Goal: Task Accomplishment & Management: Manage account settings

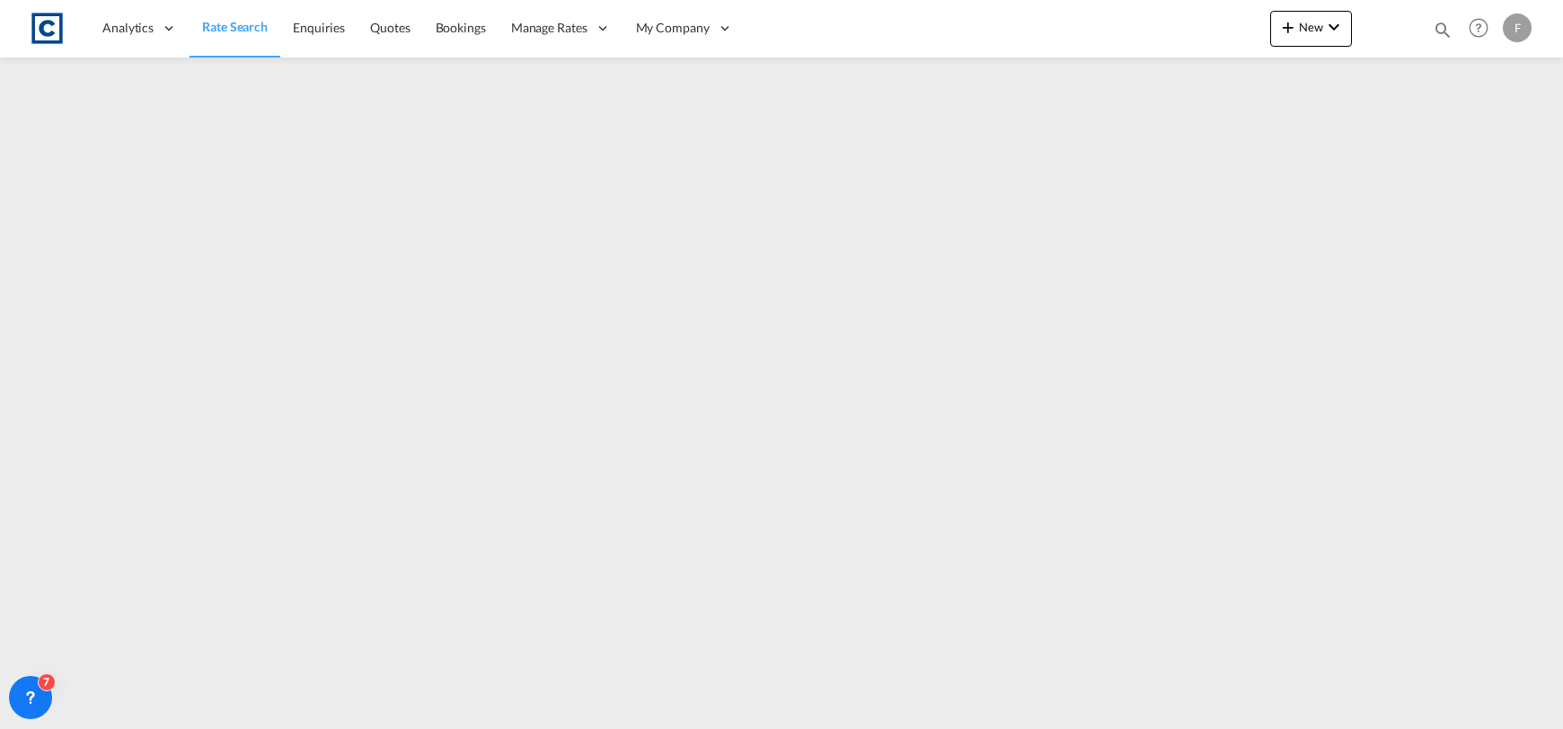
select select "Quotes"
click at [1441, 29] on md-icon "icon-magnify" at bounding box center [1443, 30] width 20 height 20
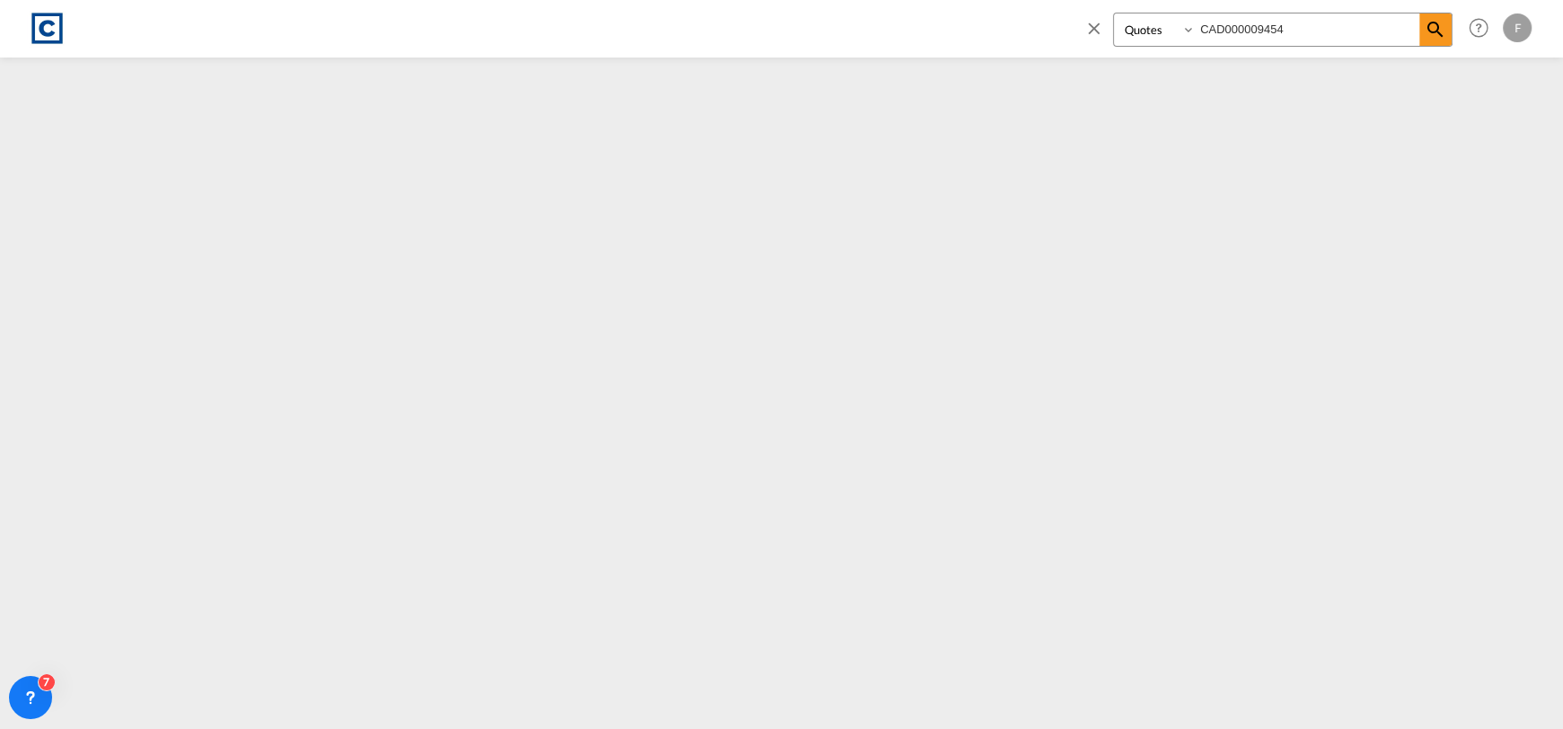
click at [1405, 29] on input "CAD000009454" at bounding box center [1308, 28] width 224 height 31
type input "CAD000009267"
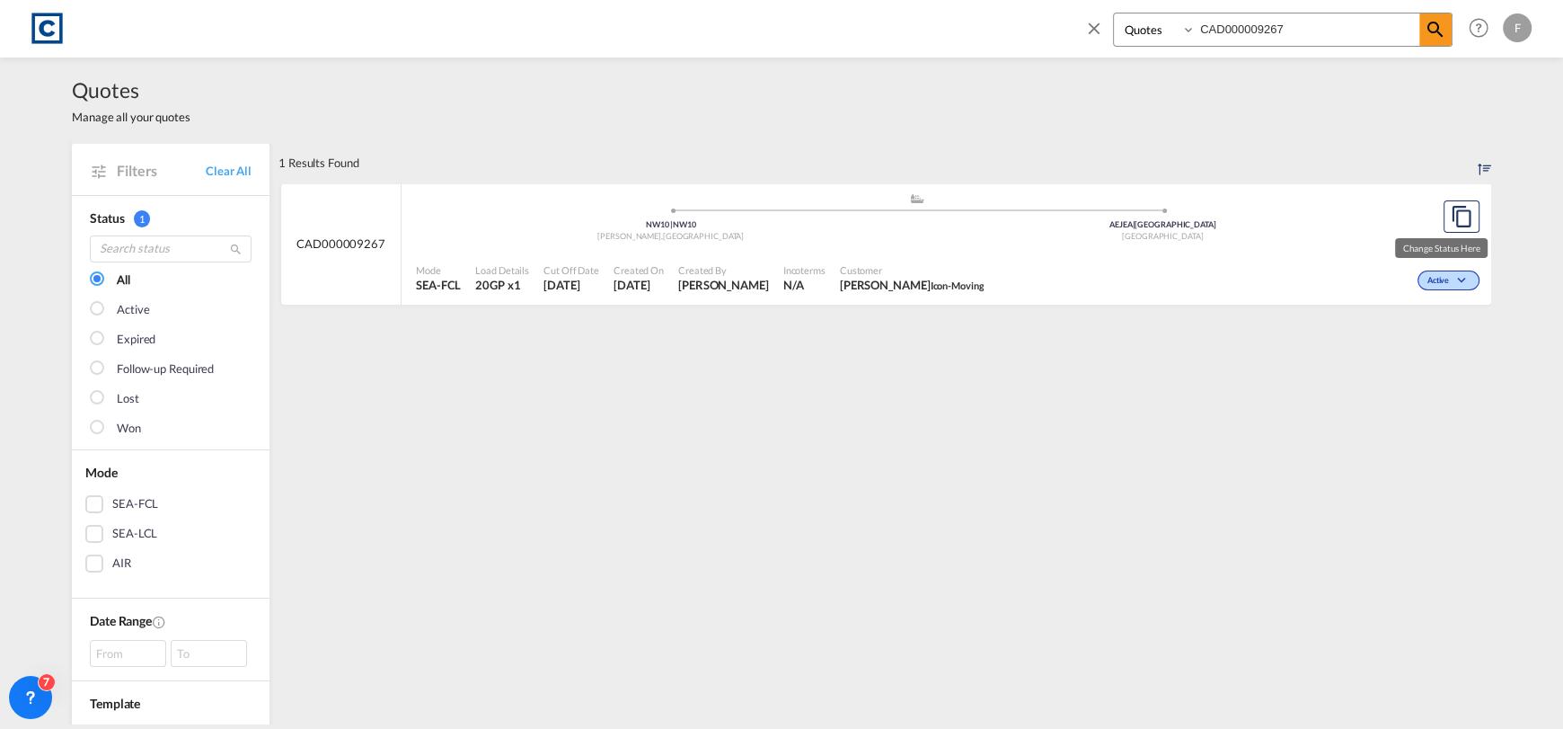
click at [1435, 280] on span "Active" at bounding box center [1440, 281] width 26 height 13
click at [1420, 370] on div "Follow-up Required Lost Won" at bounding box center [1440, 333] width 117 height 86
click at [1412, 357] on span "Won" at bounding box center [1414, 358] width 46 height 20
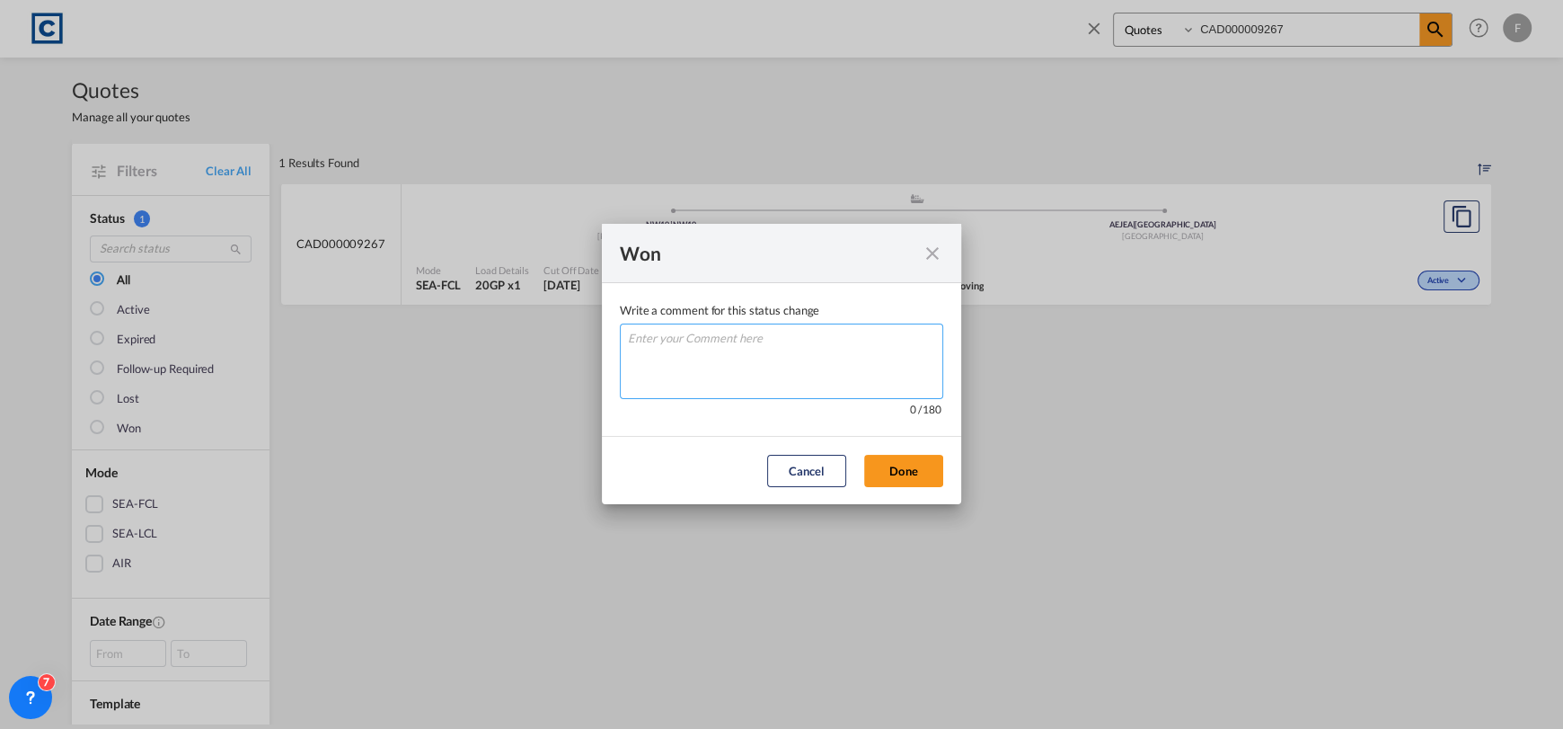
drag, startPoint x: 882, startPoint y: 361, endPoint x: 875, endPoint y: 401, distance: 40.2
click at [879, 361] on textarea "Write a comment ..." at bounding box center [781, 360] width 323 height 75
type textarea "W"
click at [908, 450] on md-dialog-actions "Cancel Done" at bounding box center [781, 470] width 359 height 68
click at [916, 473] on button "Done" at bounding box center [903, 471] width 79 height 32
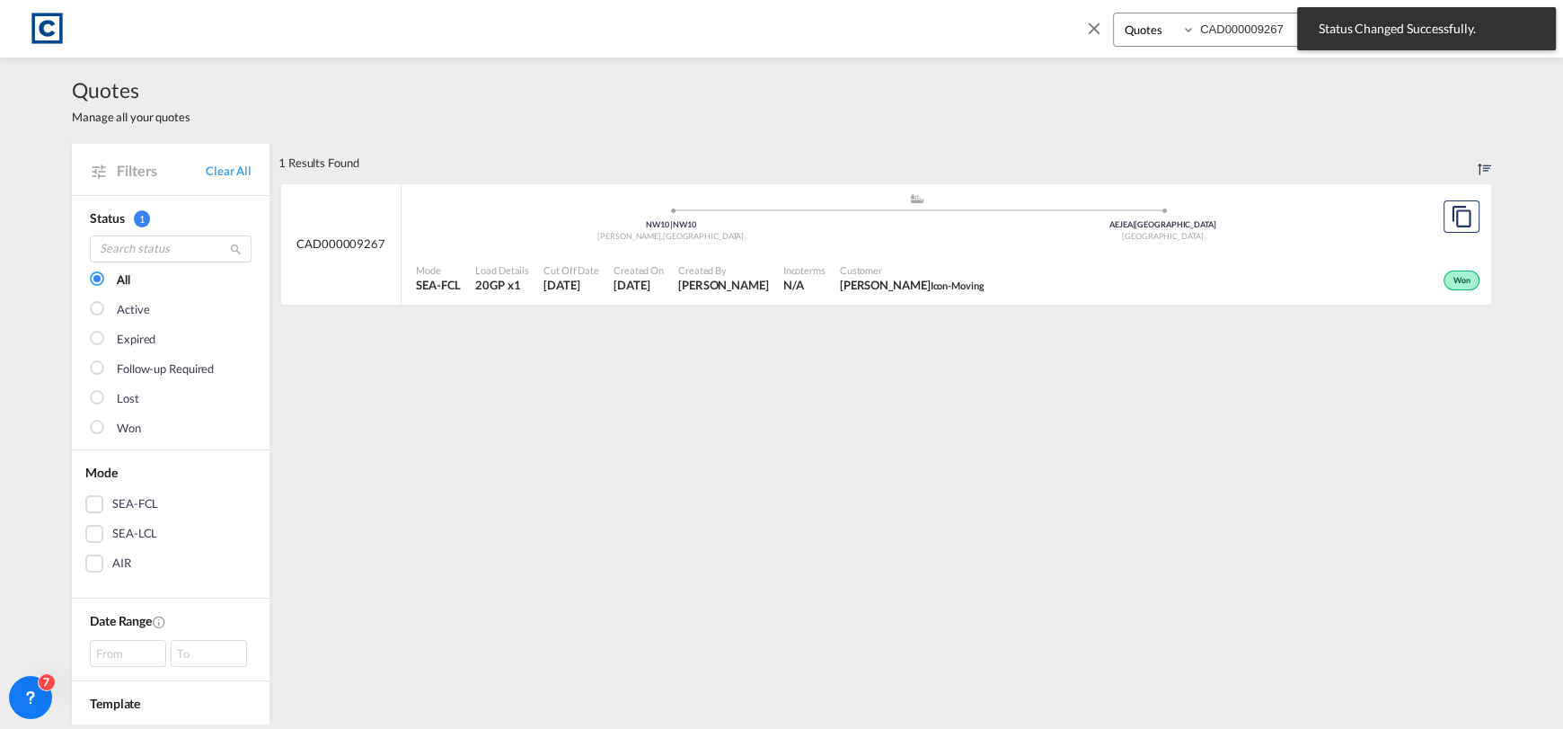
click at [1234, 282] on div "Won" at bounding box center [1237, 278] width 493 height 45
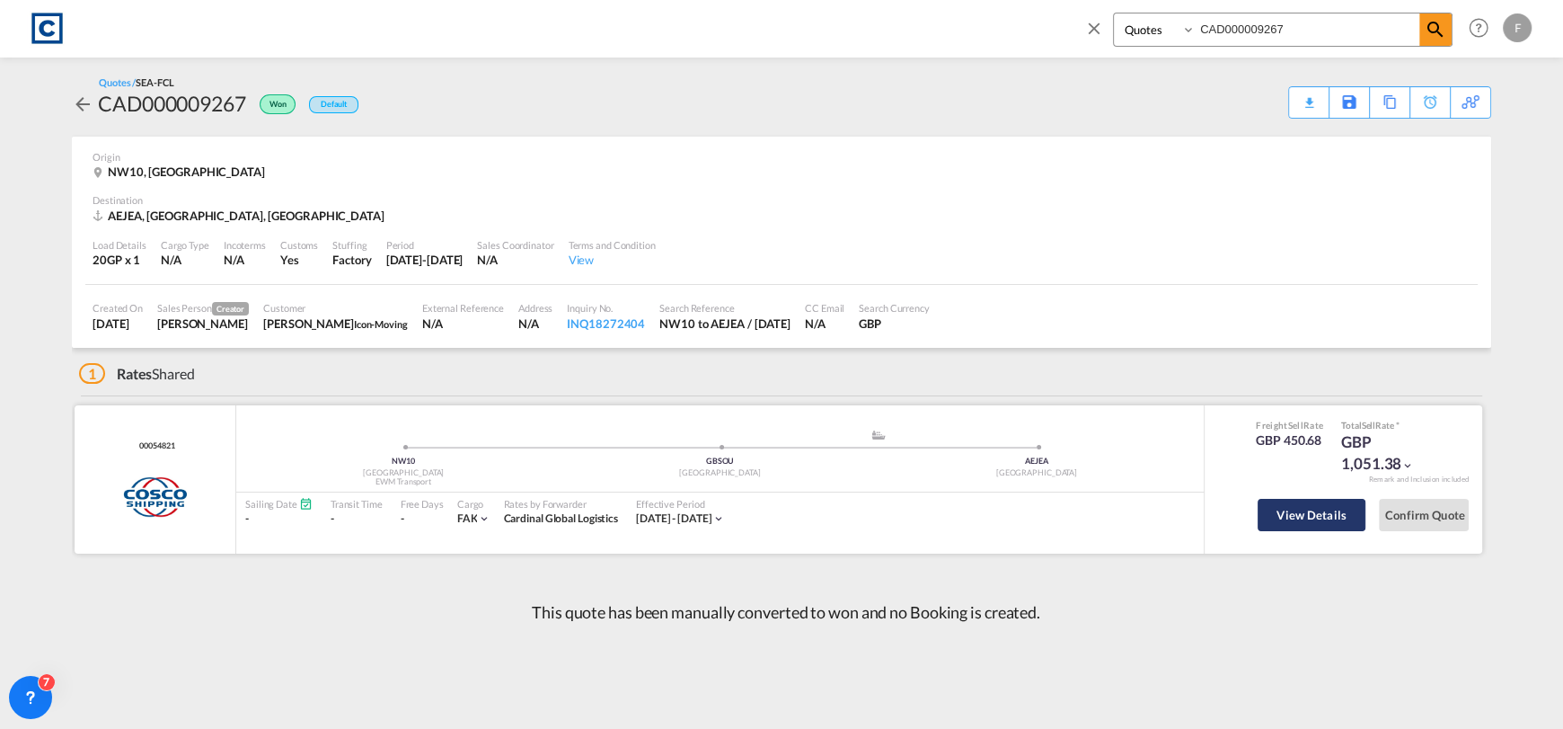
click at [1290, 507] on button "View Details" at bounding box center [1312, 515] width 108 height 32
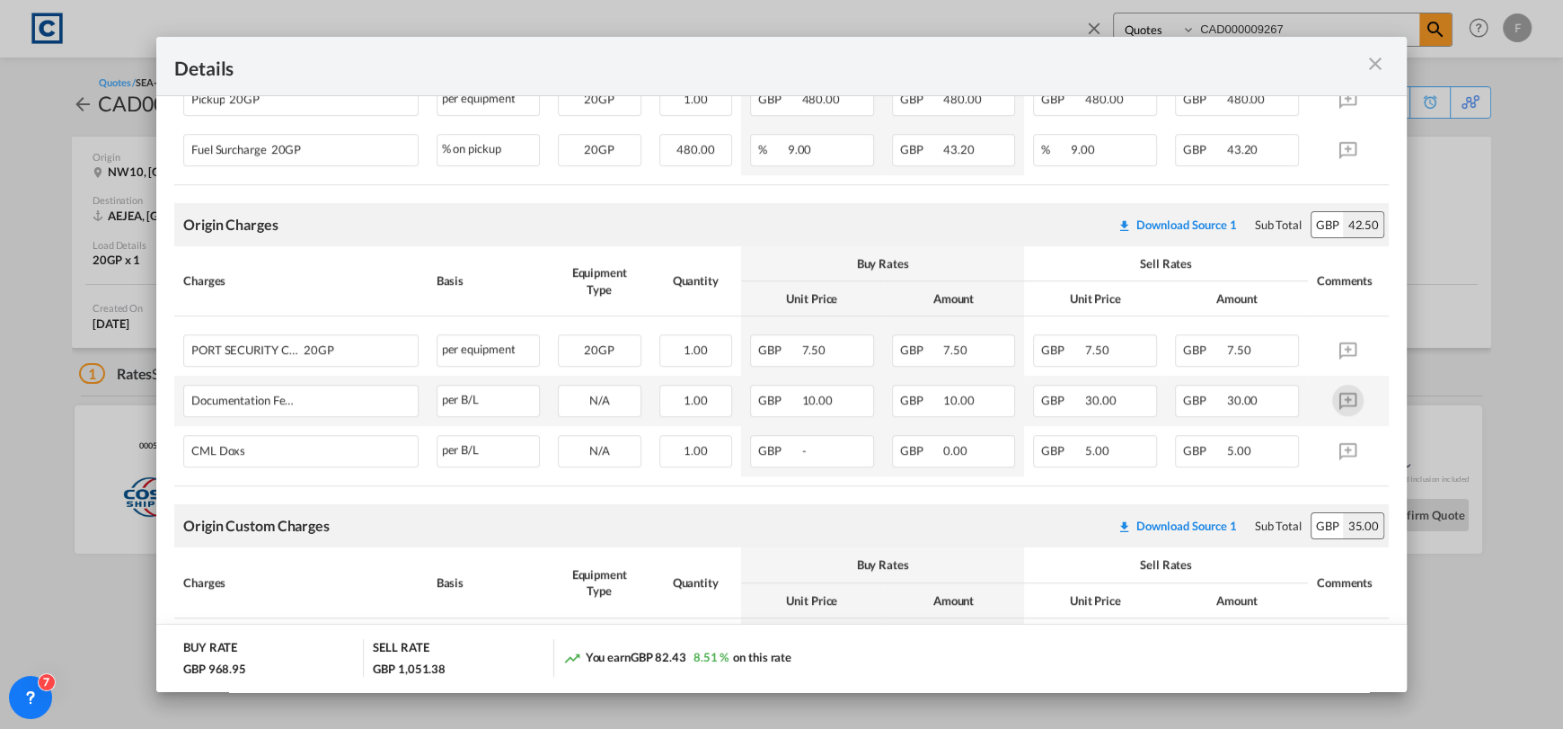
scroll to position [718, 0]
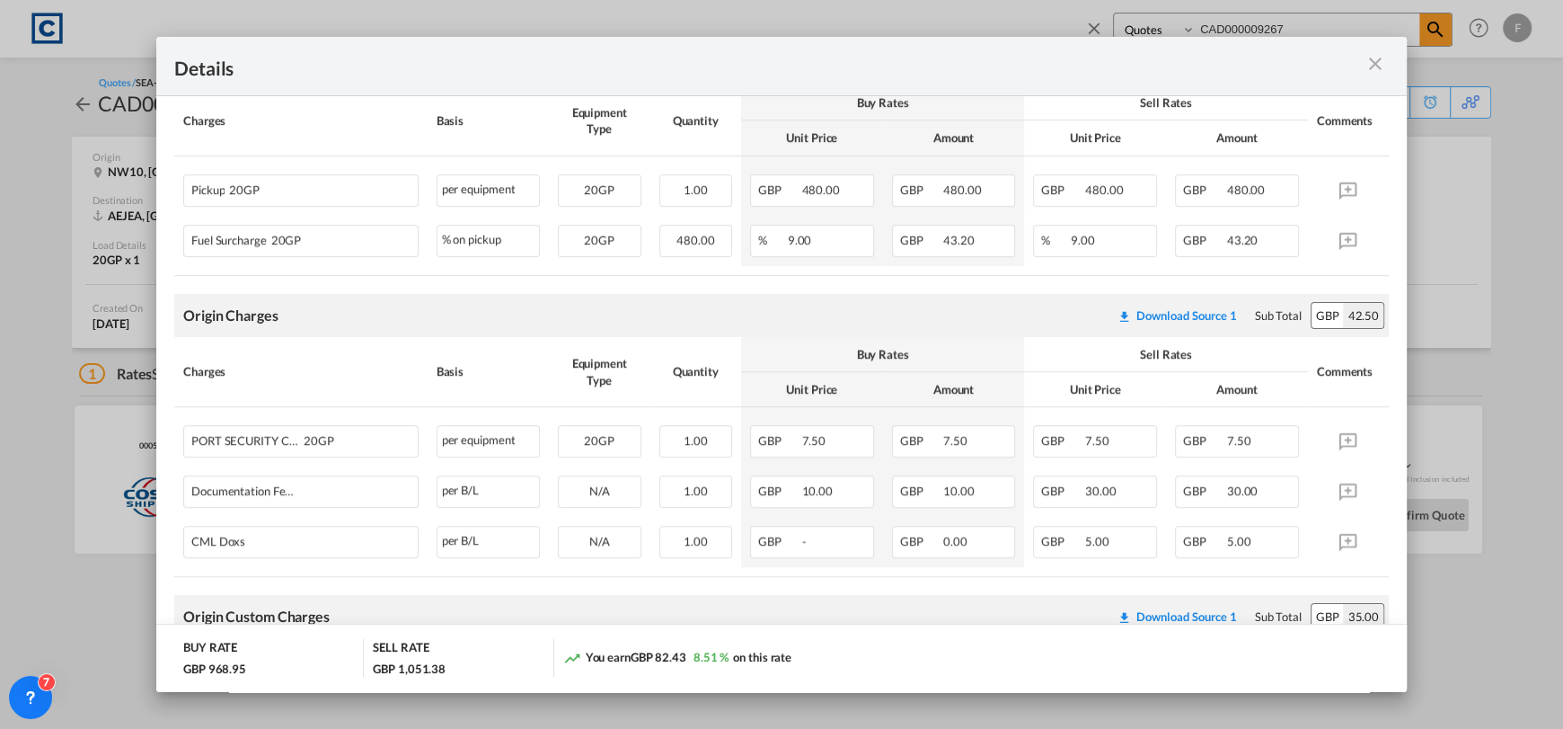
click at [1380, 67] on md-icon "icon-close m-3 fg-AAA8AD cursor" at bounding box center [1376, 64] width 22 height 22
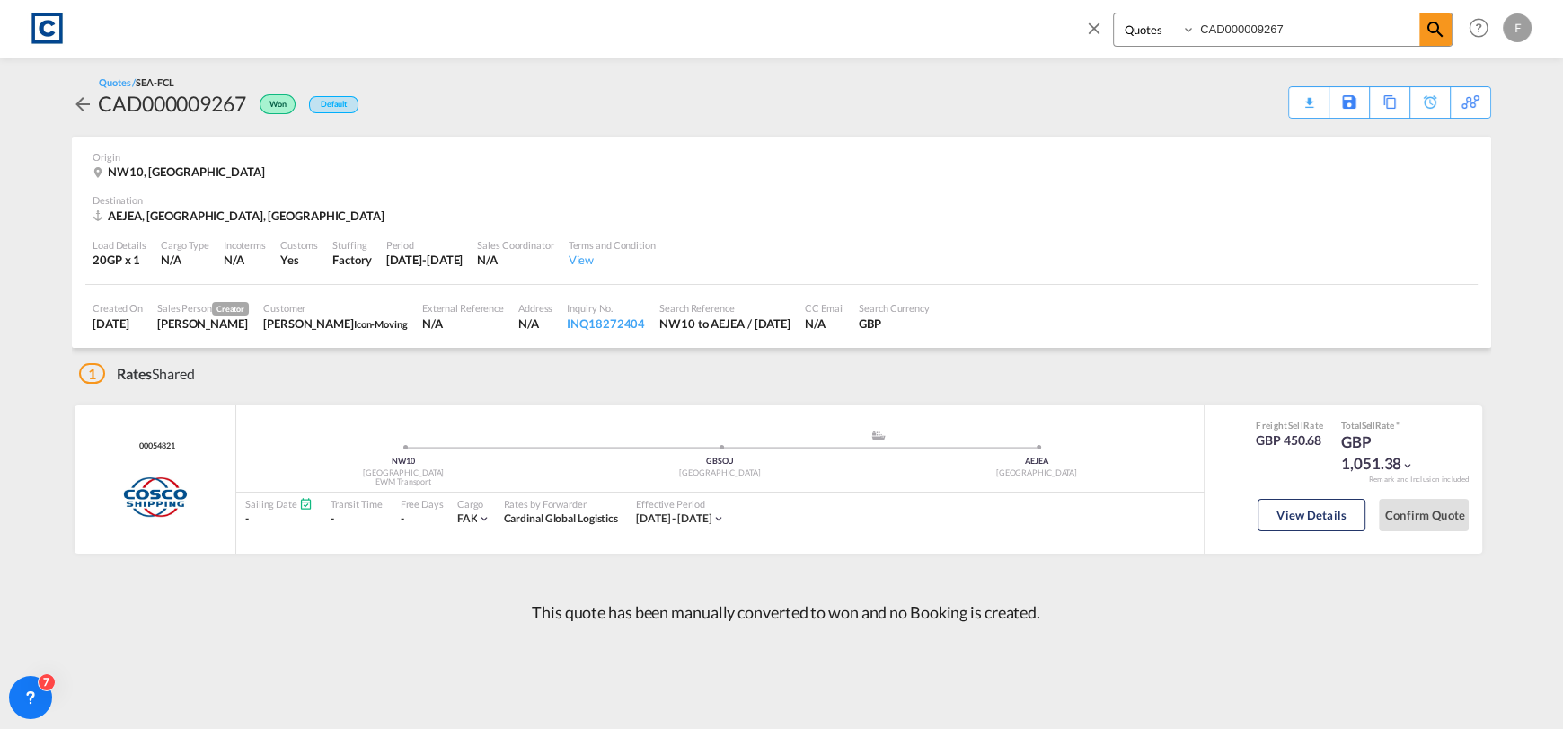
drag, startPoint x: 1263, startPoint y: 32, endPoint x: 1320, endPoint y: 36, distance: 56.7
click at [1266, 31] on input "CAD000009267" at bounding box center [1308, 28] width 224 height 31
drag, startPoint x: 1320, startPoint y: 36, endPoint x: 1167, endPoint y: 40, distance: 152.8
click at [1168, 40] on div "Bookings Quotes Enquiries CAD000009267" at bounding box center [1283, 30] width 340 height 34
paste input "314"
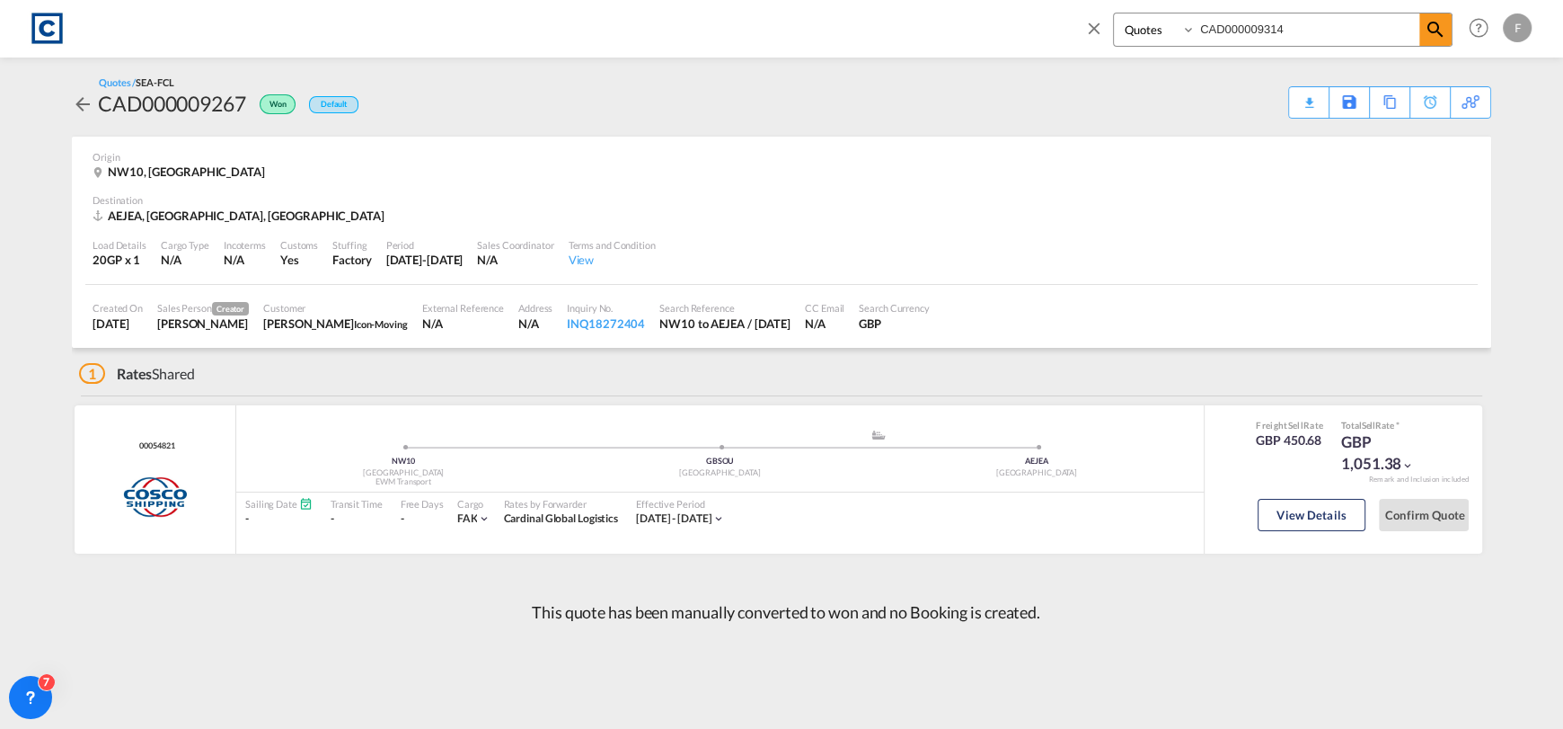
type input "CAD000009314"
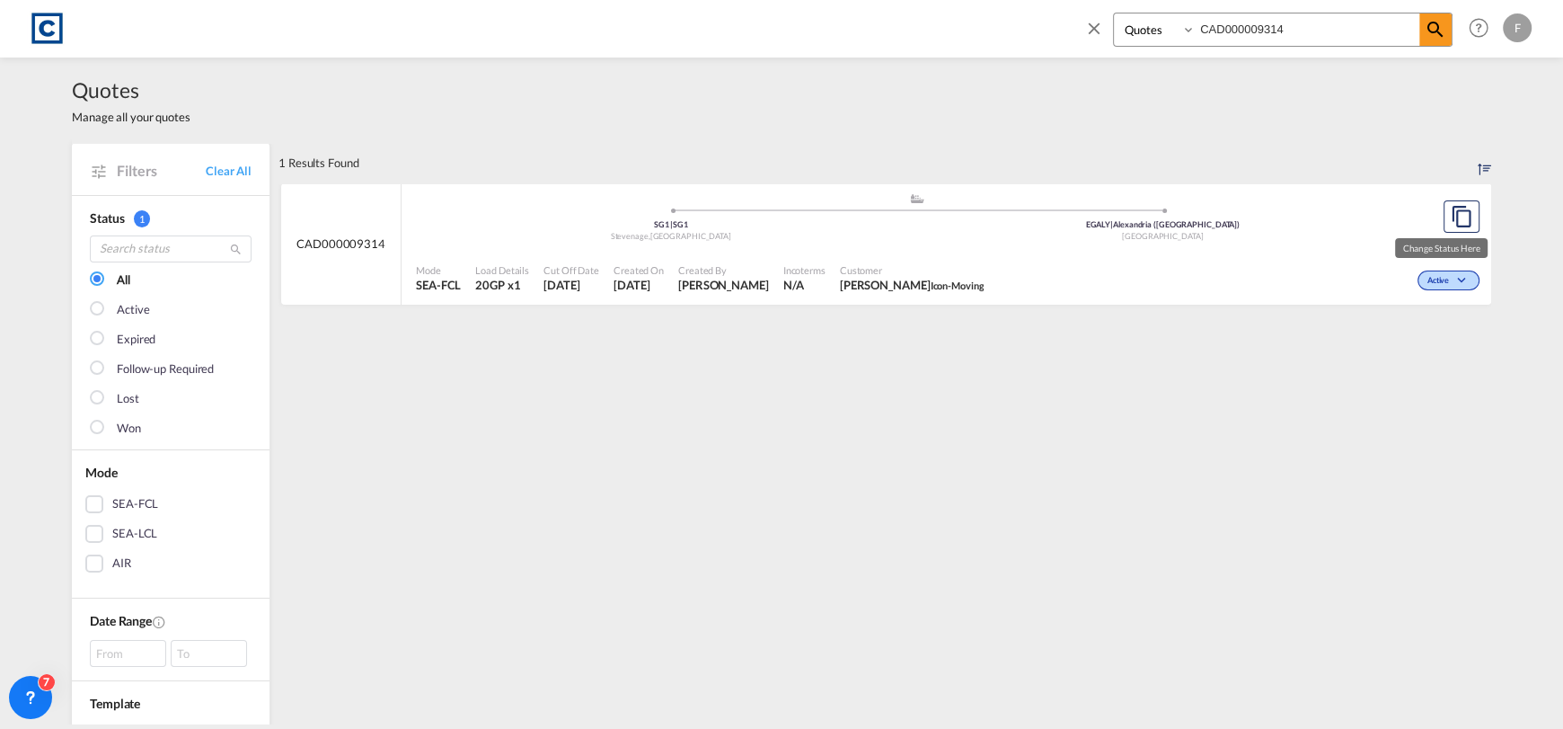
click at [1438, 279] on span "Active" at bounding box center [1440, 281] width 26 height 13
click at [1401, 355] on span "Won" at bounding box center [1414, 358] width 46 height 20
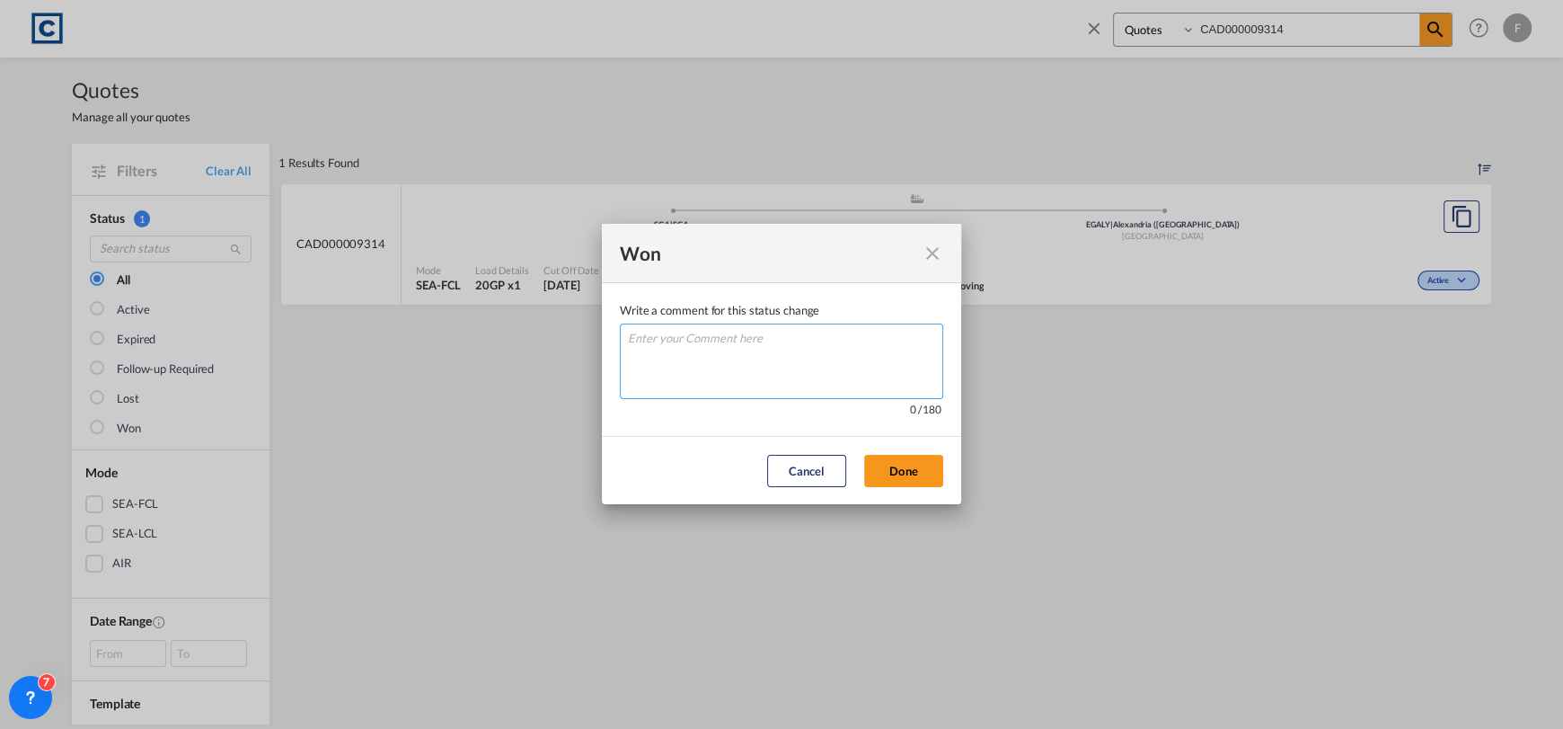
click at [767, 373] on textarea "Write a comment ..." at bounding box center [781, 360] width 323 height 75
type textarea "W"
click at [863, 461] on div "Cancel Done" at bounding box center [855, 471] width 194 height 32
click at [882, 470] on button "Done" at bounding box center [903, 471] width 79 height 32
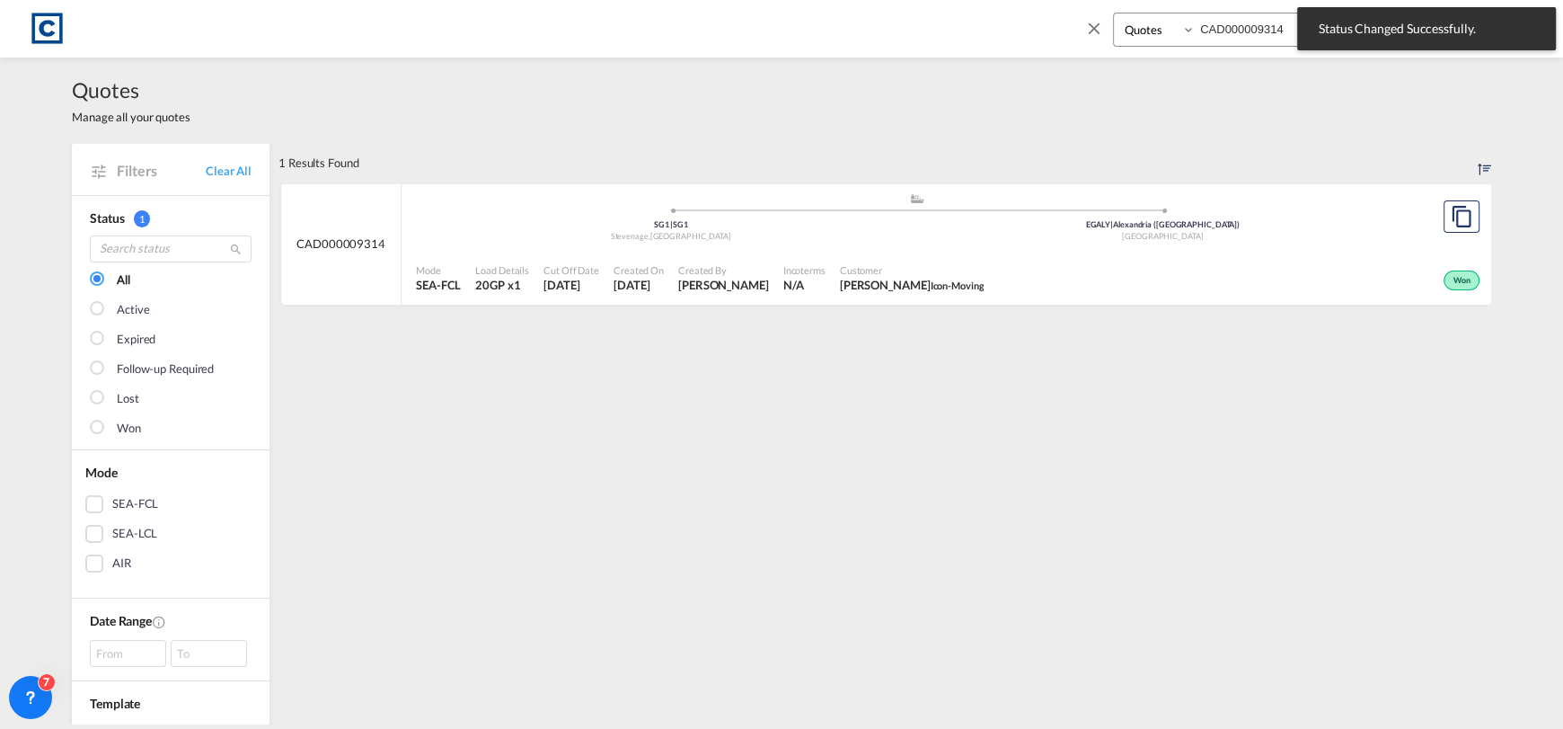
click at [1052, 245] on div ".a{fill:#aaa8ad;} .a{fill:#aaa8ad;} SG1 | SG1 Stevenage , [GEOGRAPHIC_DATA] EGA…" at bounding box center [917, 221] width 1002 height 58
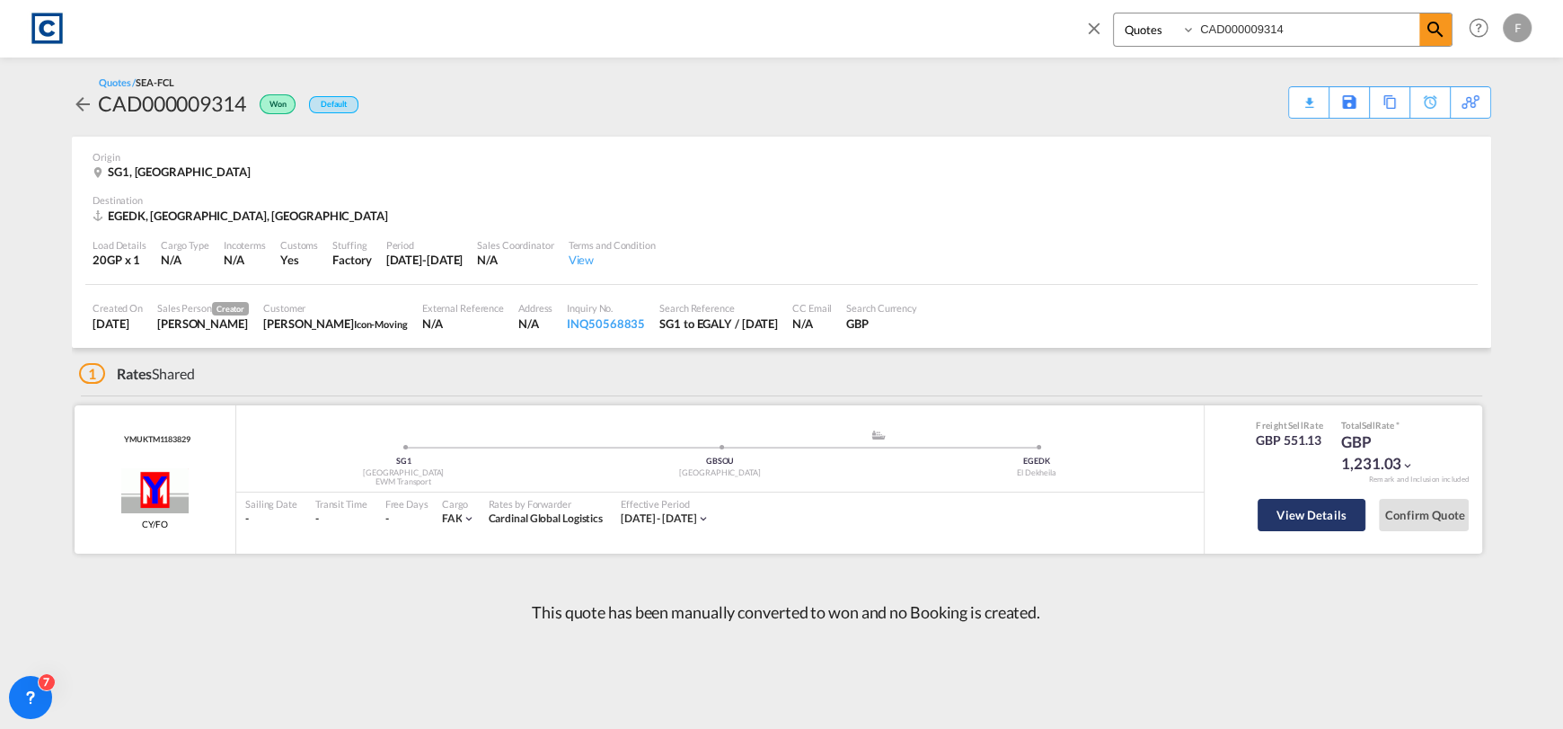
click at [1329, 517] on button "View Details" at bounding box center [1312, 515] width 108 height 32
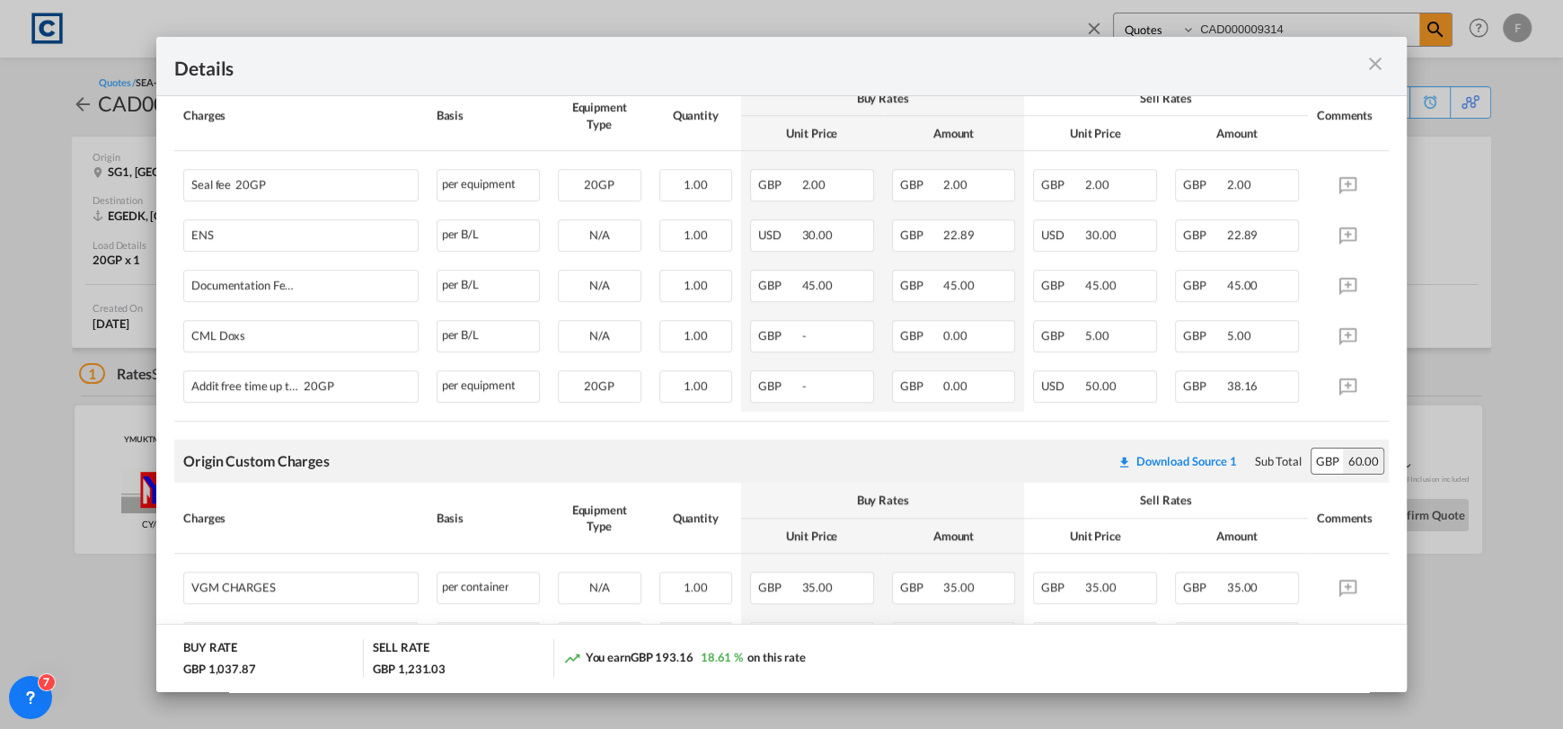
scroll to position [988, 0]
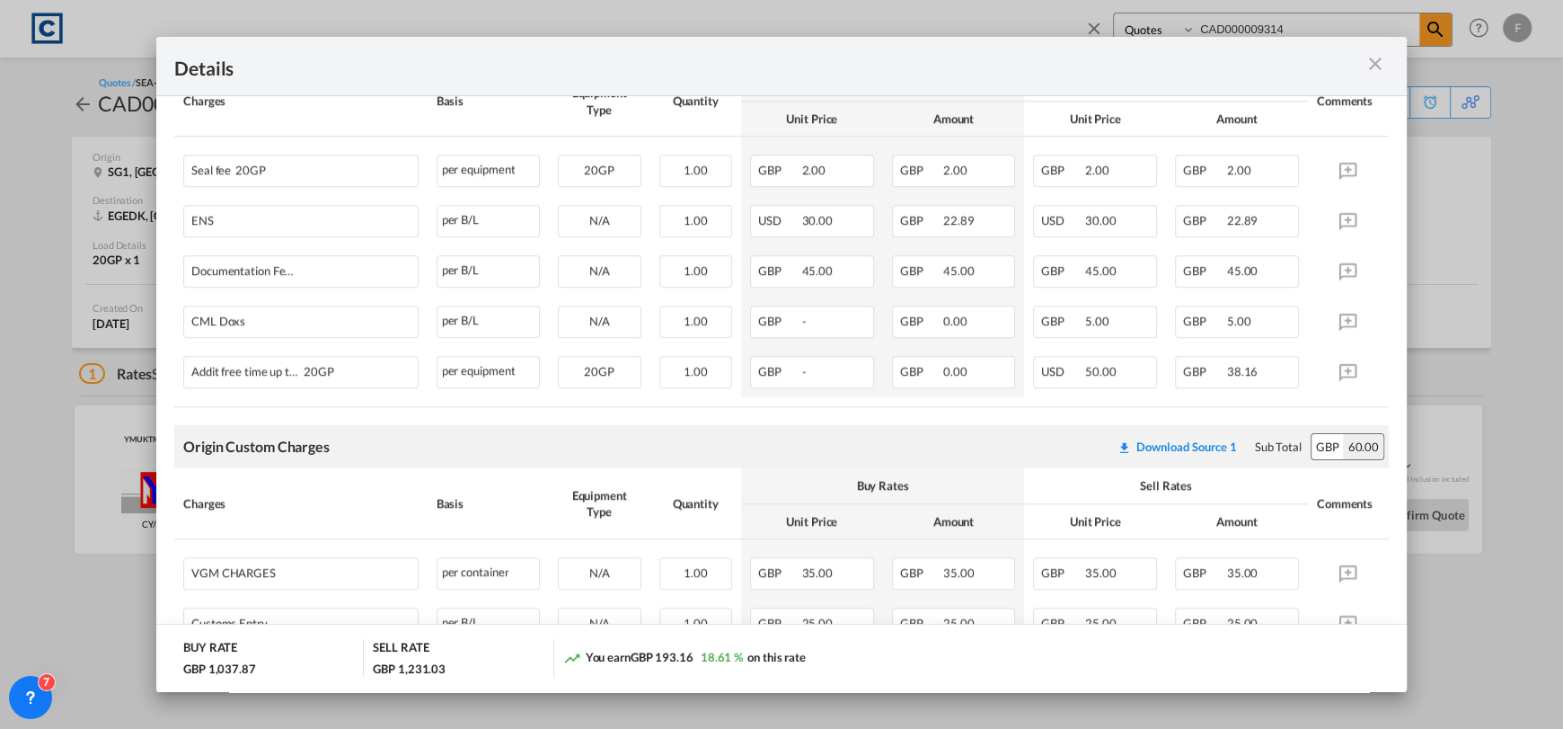
click at [1377, 57] on md-icon "icon-close m-3 fg-AAA8AD cursor" at bounding box center [1376, 64] width 22 height 22
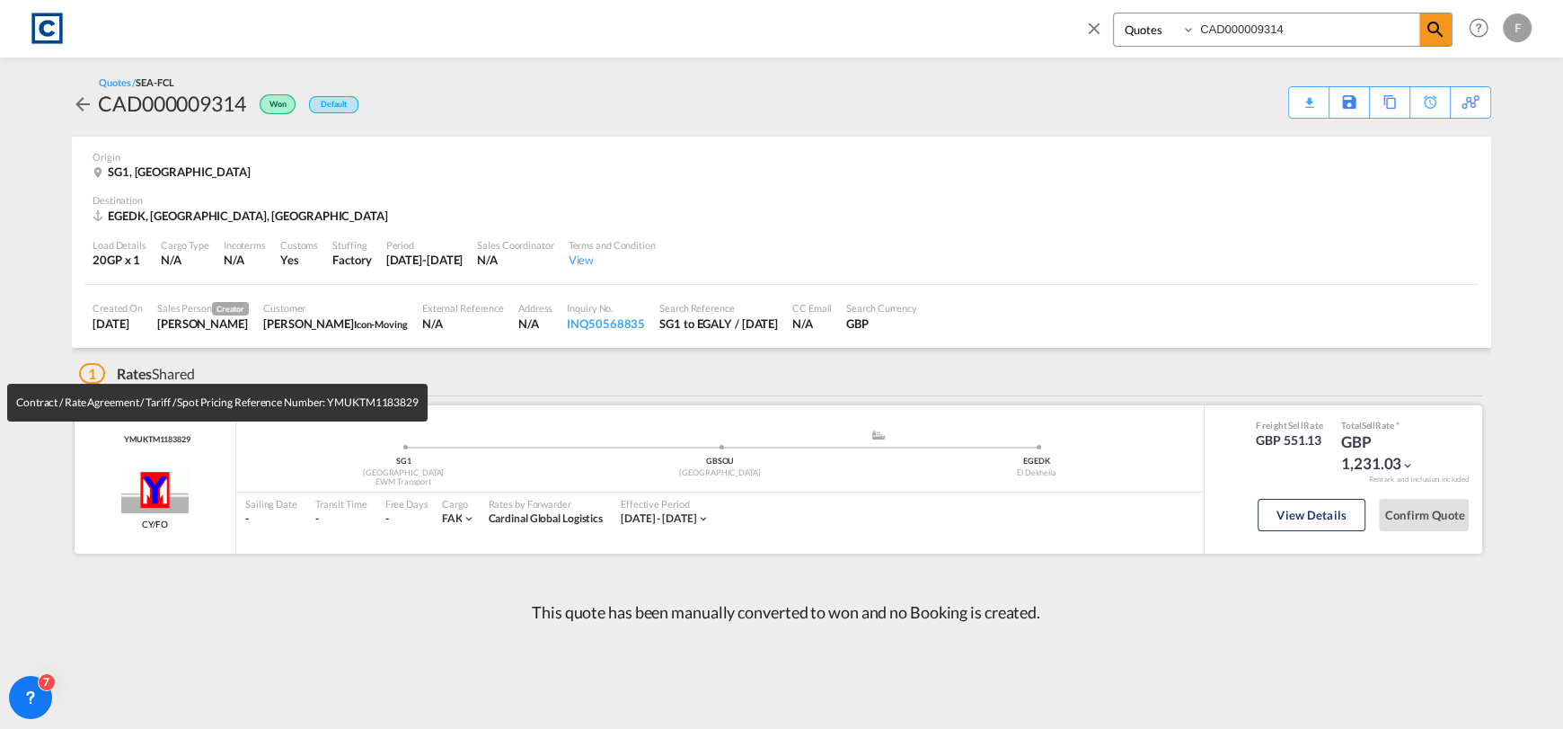
click at [160, 443] on span "YMUKTM1183829" at bounding box center [154, 440] width 71 height 12
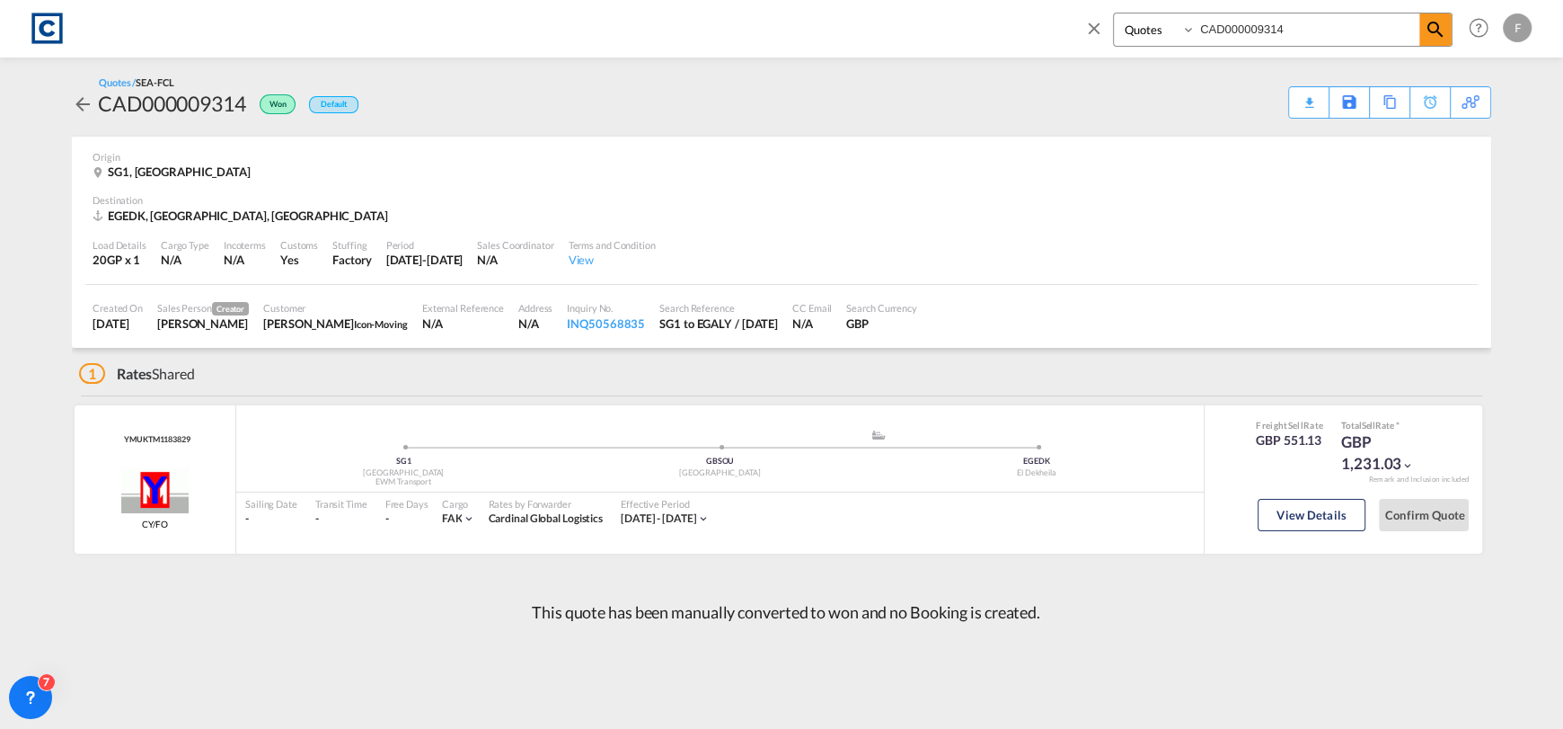
copy span "YMUKTM1183829"
click at [1303, 499] on button "View Details" at bounding box center [1312, 515] width 108 height 32
click at [1338, 527] on button "View Details" at bounding box center [1312, 515] width 108 height 32
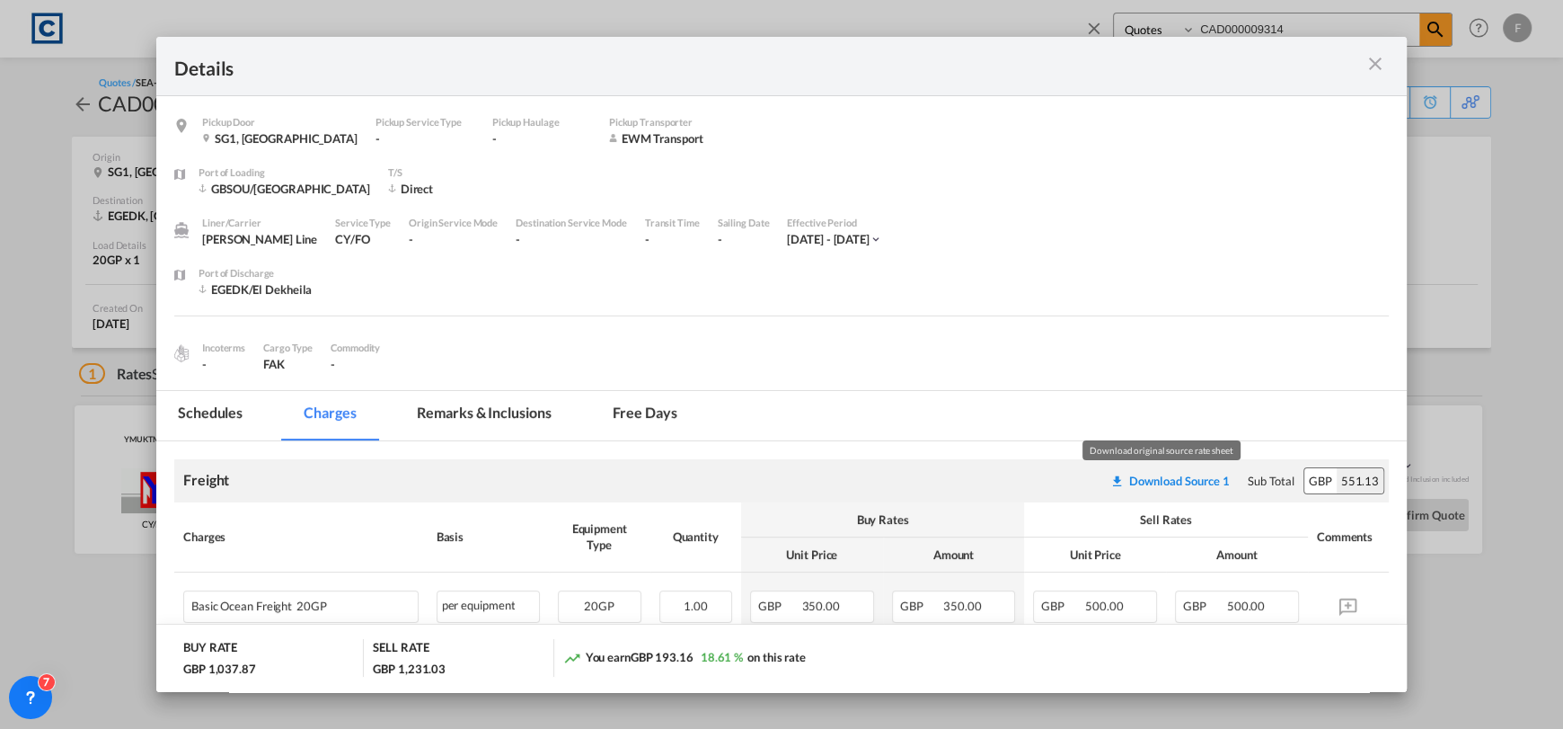
click at [1161, 477] on div "Download Source 1" at bounding box center [1179, 480] width 101 height 14
click at [1372, 66] on md-icon "icon-close m-3 fg-AAA8AD cursor" at bounding box center [1376, 64] width 22 height 22
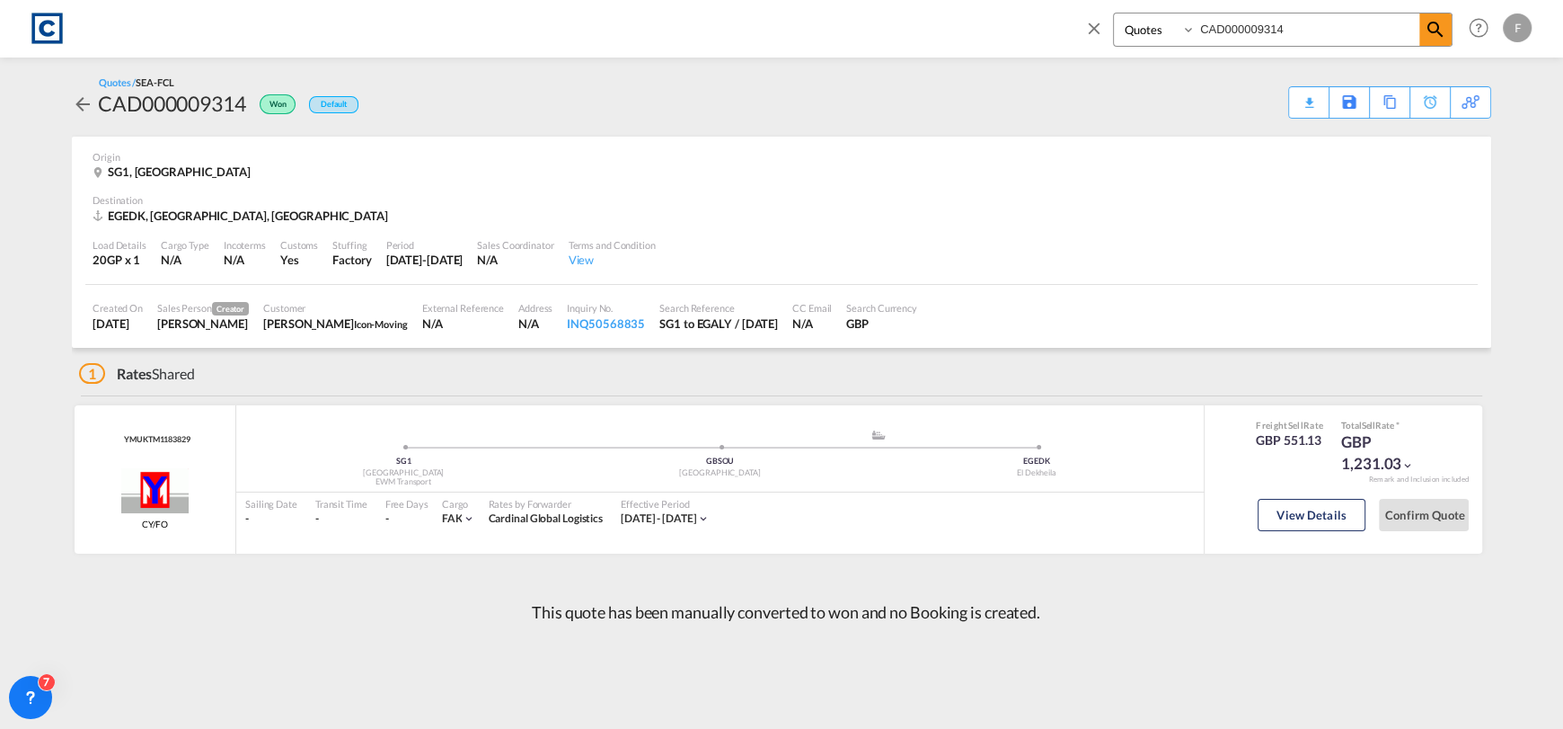
click at [1090, 23] on md-icon "icon-close" at bounding box center [1094, 28] width 20 height 20
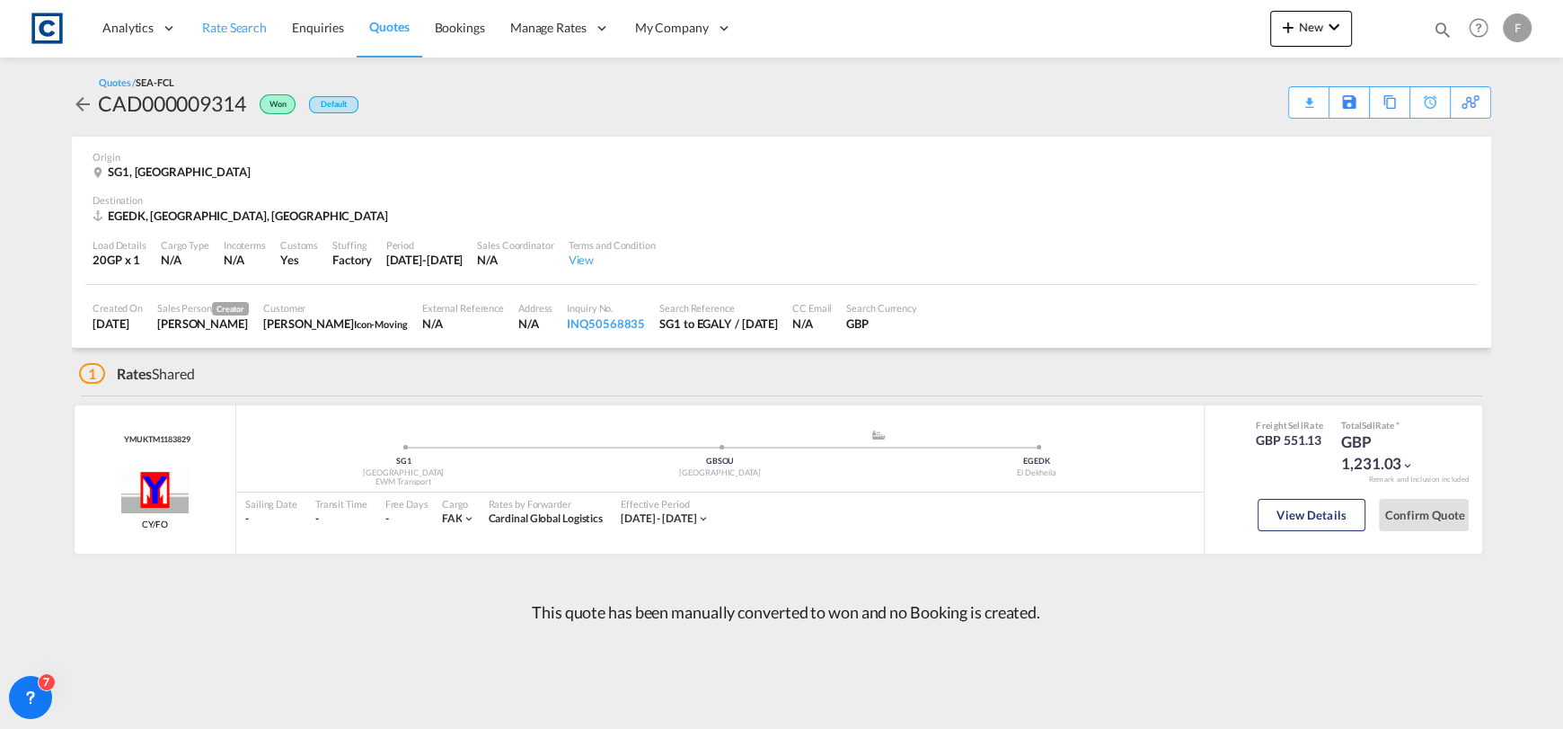
click at [230, 30] on span "Rate Search" at bounding box center [234, 27] width 65 height 15
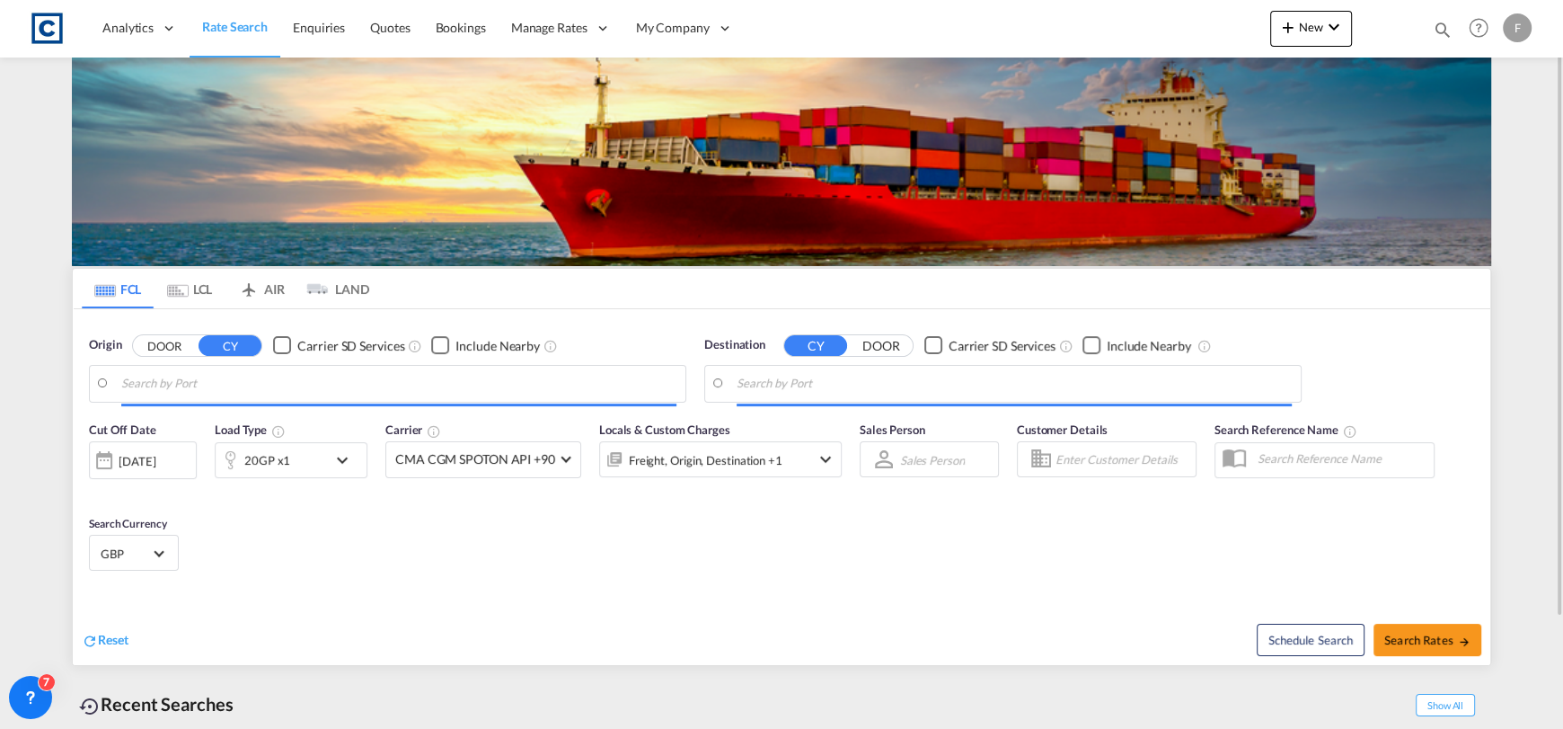
type input "Felixstowe, GBFXT"
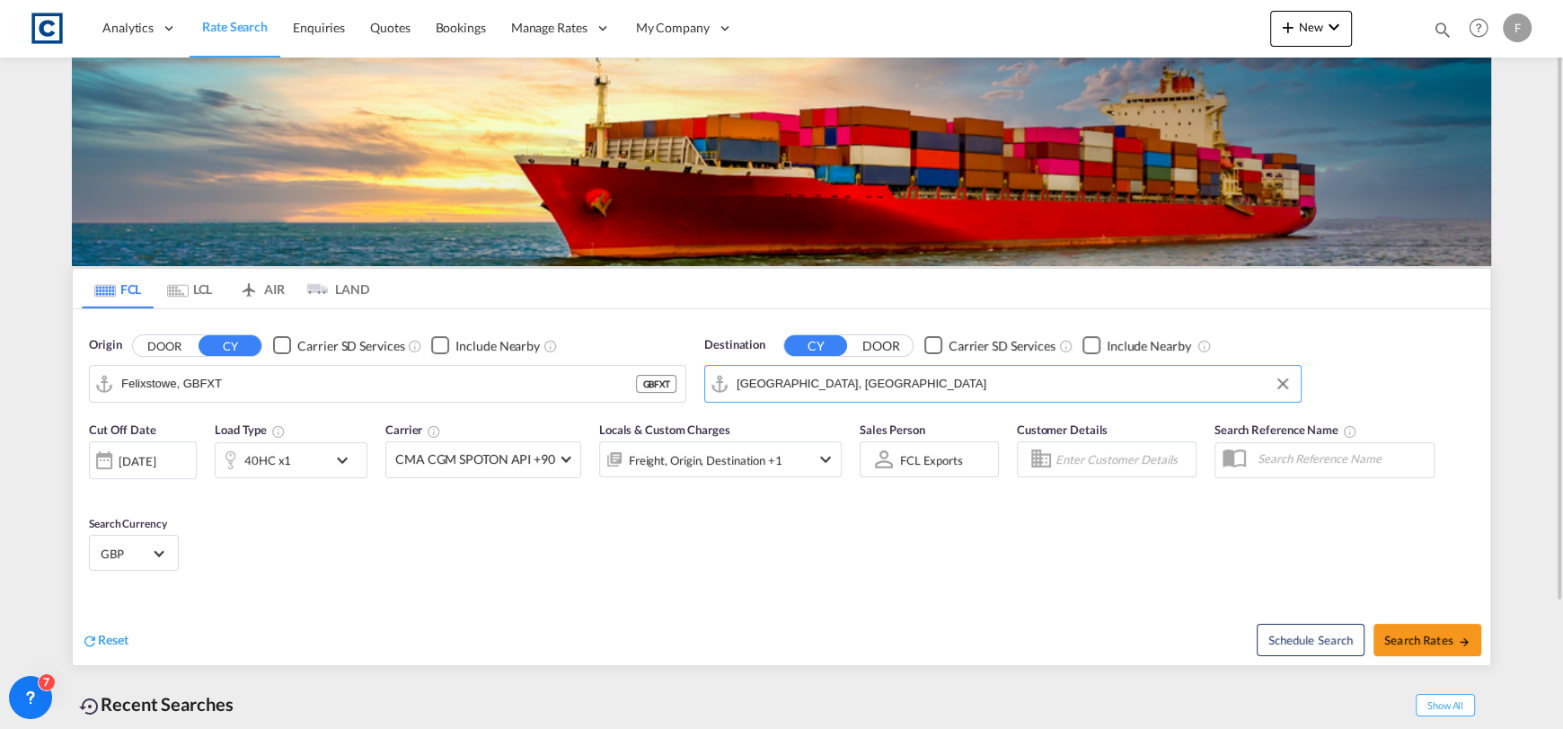
click at [898, 378] on input "[GEOGRAPHIC_DATA], [GEOGRAPHIC_DATA]" at bounding box center [1014, 383] width 555 height 27
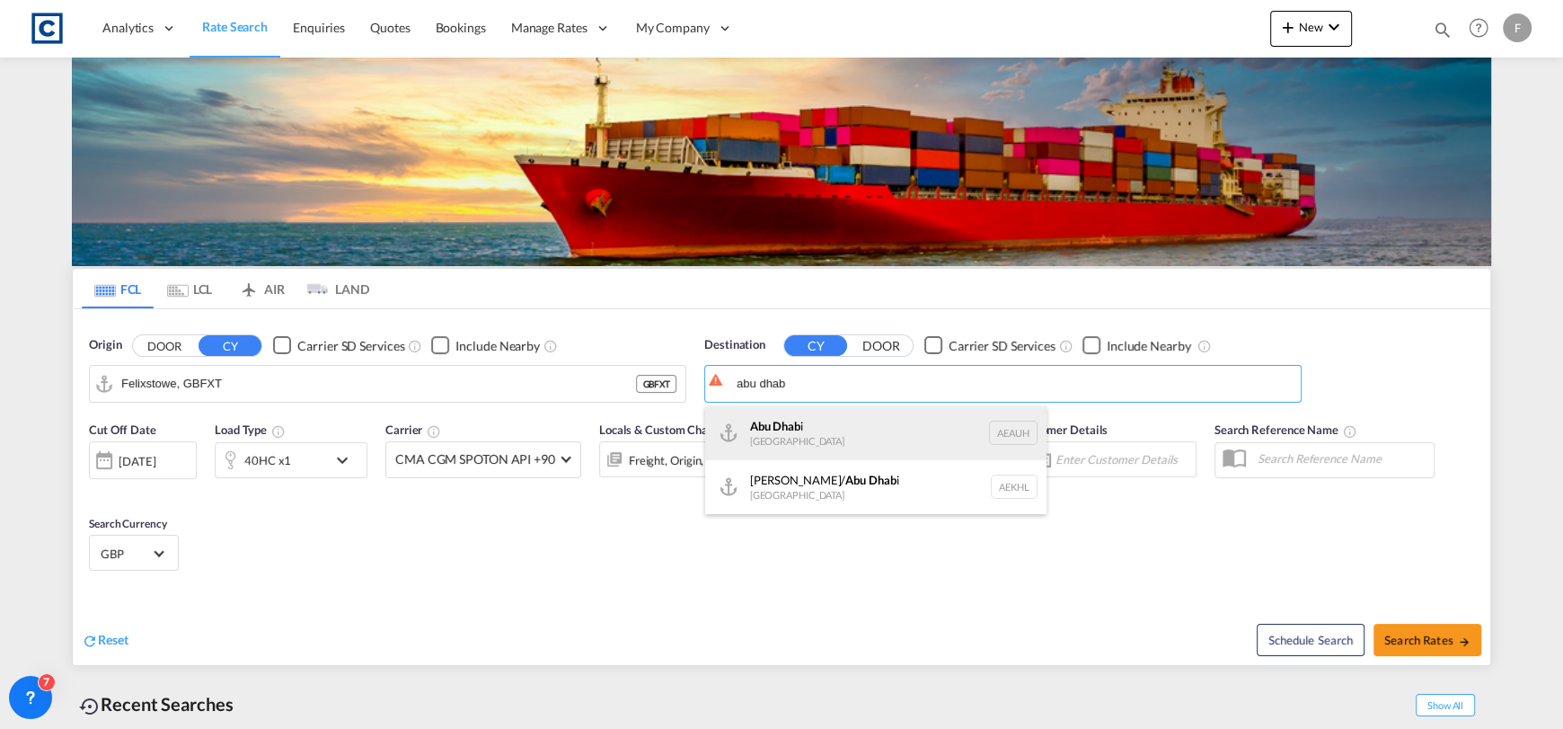
click at [846, 445] on div "Abu Dhab i [GEOGRAPHIC_DATA] [GEOGRAPHIC_DATA]" at bounding box center [875, 433] width 341 height 54
type input "[GEOGRAPHIC_DATA], [GEOGRAPHIC_DATA]"
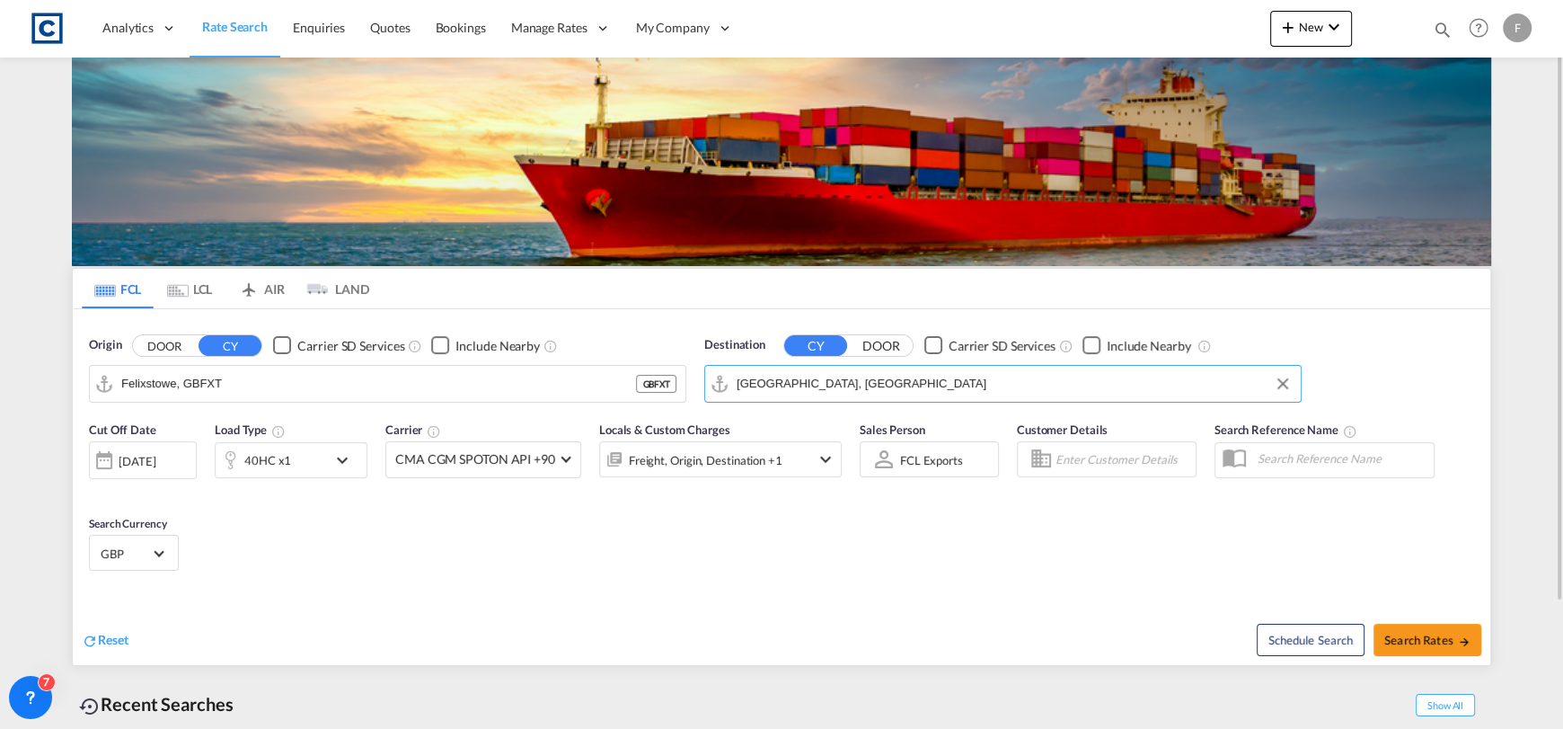
click at [157, 445] on div "[DATE]" at bounding box center [143, 460] width 108 height 38
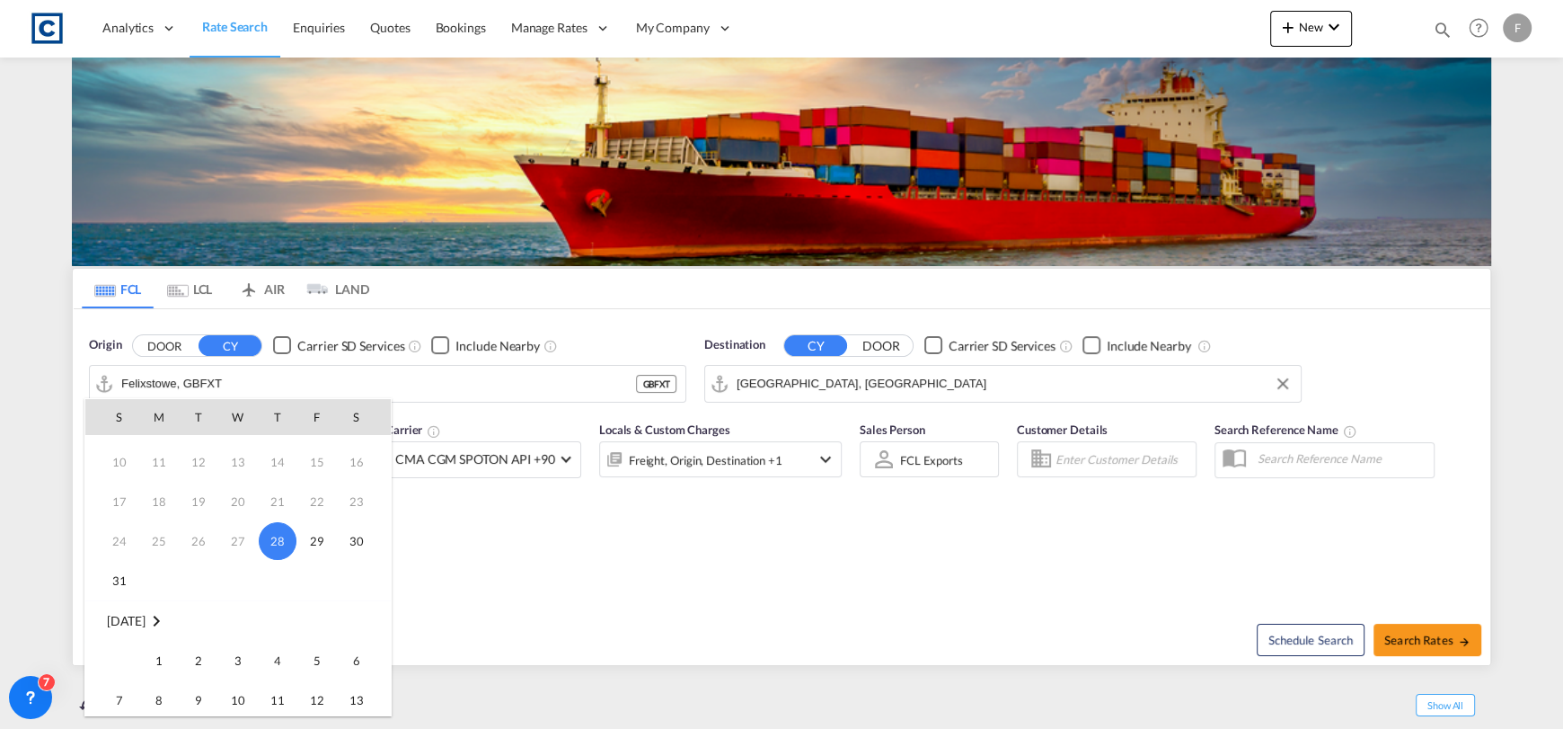
scroll to position [180, 0]
click at [151, 561] on span "1" at bounding box center [159, 553] width 36 height 36
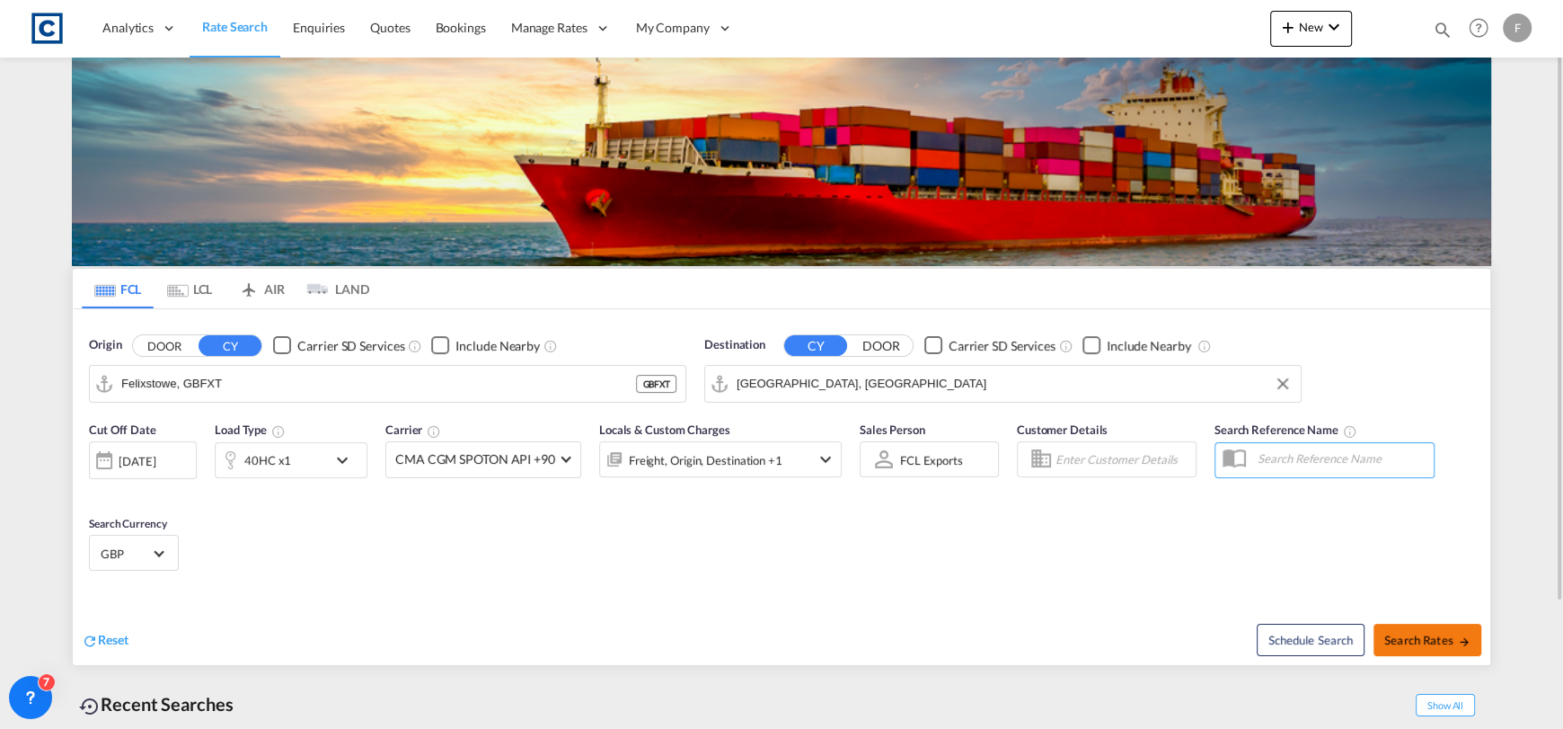
click at [1459, 640] on md-icon "icon-arrow-right" at bounding box center [1464, 641] width 13 height 13
type input "GBFXT to AEAUH / [DATE]"
